Goal: Task Accomplishment & Management: Use online tool/utility

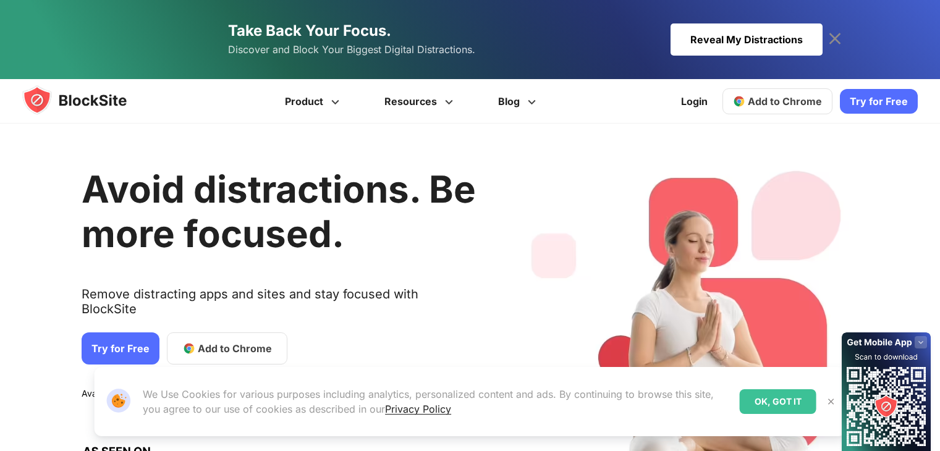
click at [693, 16] on link "Take Back Your Focus. Discover and Block Your Biggest Digital Distractions. Rev…" at bounding box center [470, 39] width 704 height 79
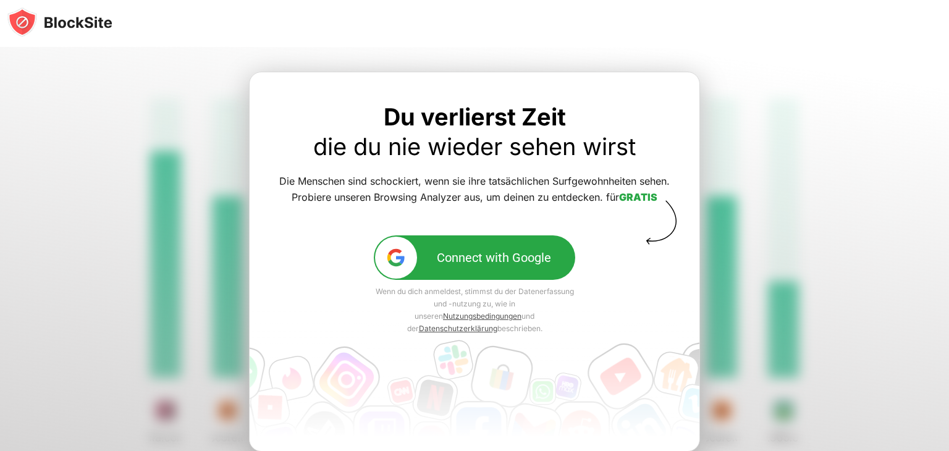
click at [395, 263] on img at bounding box center [396, 257] width 21 height 21
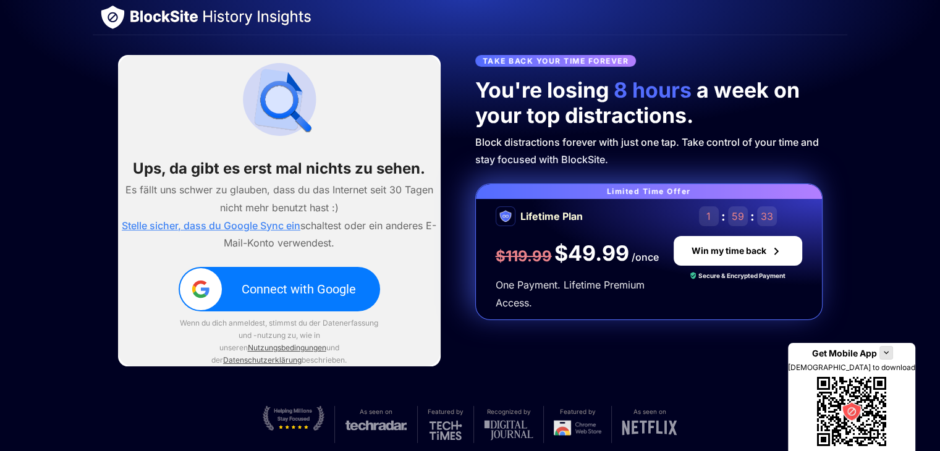
click at [333, 293] on div "Connect with Google" at bounding box center [299, 289] width 114 height 15
